Goal: Task Accomplishment & Management: Use online tool/utility

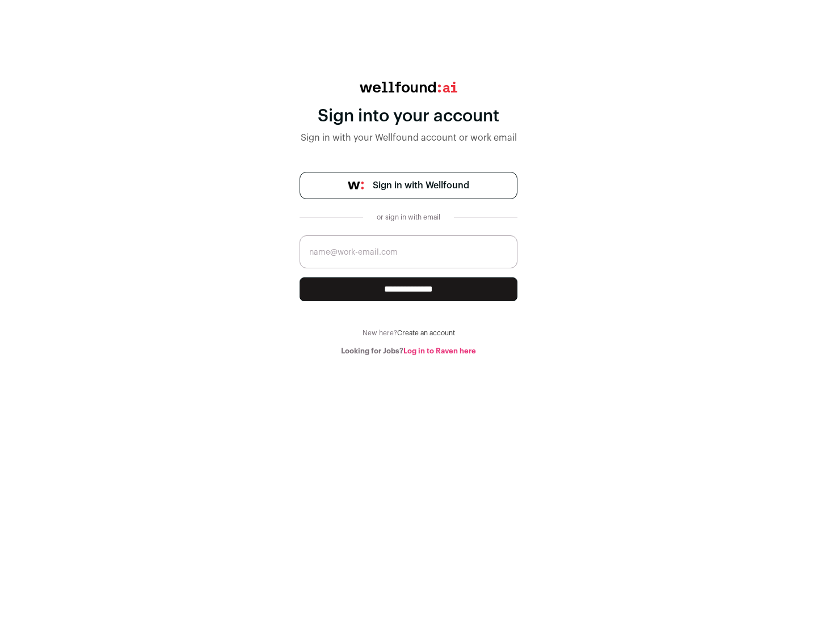
click at [421, 186] on span "Sign in with Wellfound" at bounding box center [421, 186] width 96 height 14
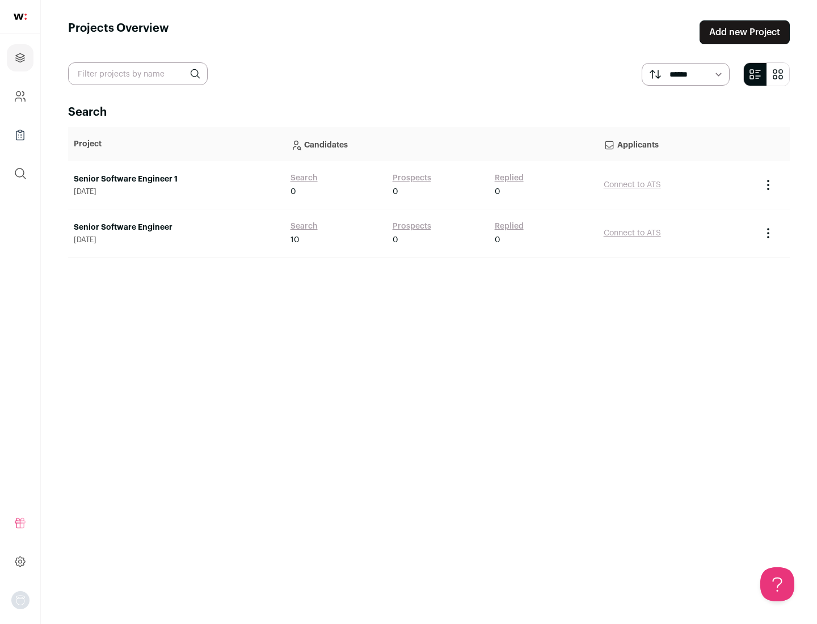
click at [176, 228] on link "Senior Software Engineer" at bounding box center [176, 227] width 205 height 11
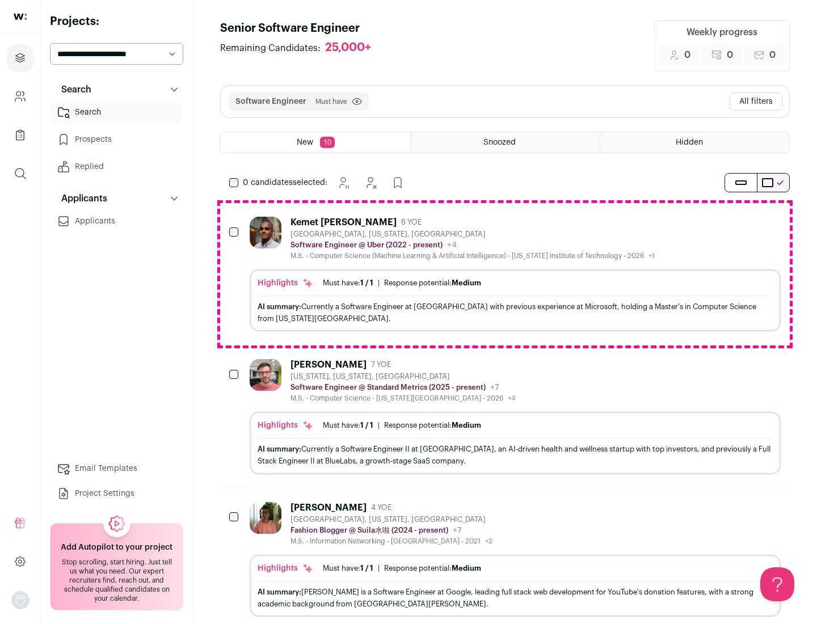
click at [505, 274] on div "Highlights Must have: 1 / 1 How many must haves have been fulfilled? | Response…" at bounding box center [515, 301] width 531 height 62
